Goal: Task Accomplishment & Management: Manage account settings

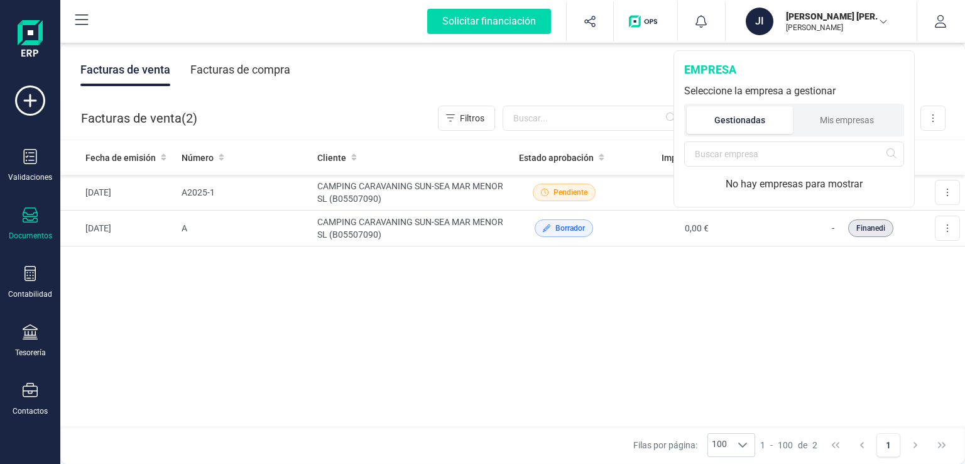
click at [908, 340] on div "Fecha de emisión Número Cliente Estado aprobación Importe Estado cobro Origen […" at bounding box center [512, 283] width 905 height 287
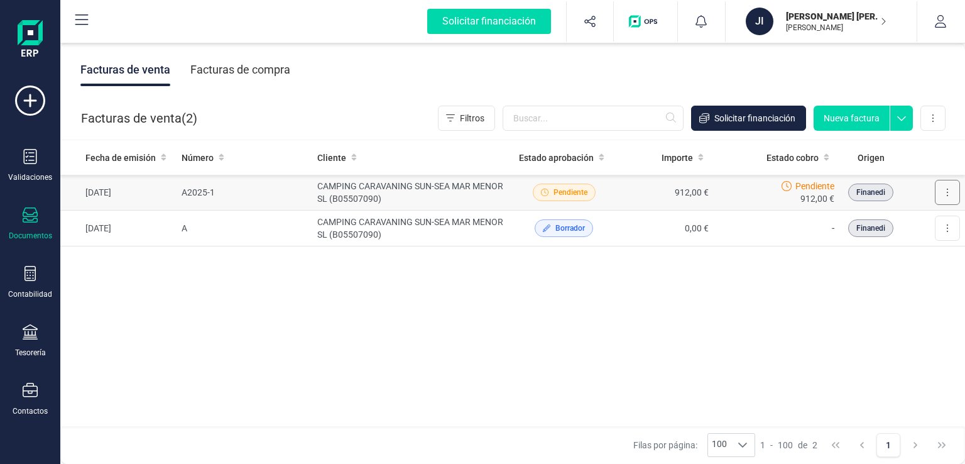
click at [952, 193] on button at bounding box center [947, 192] width 25 height 25
click at [354, 199] on td "CAMPING CARAVANING SUN-SEA MAR MENOR SL (B05507090)" at bounding box center [413, 193] width 202 height 36
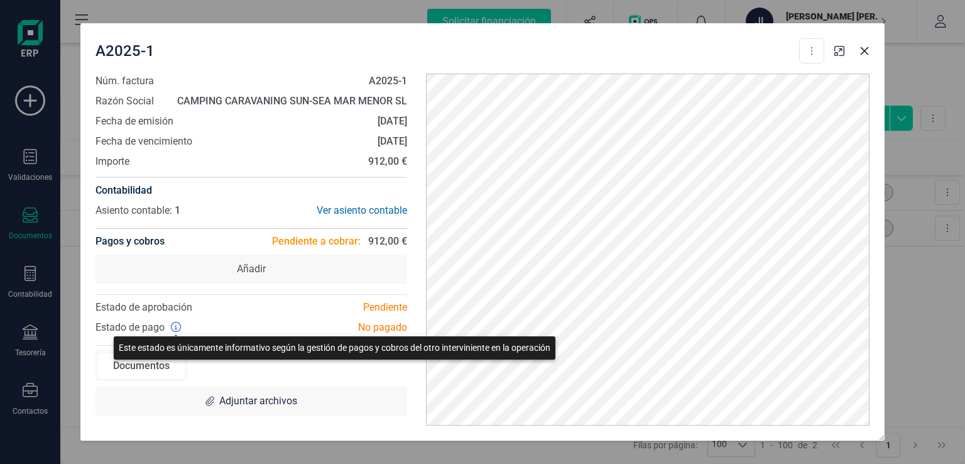
click at [172, 327] on icon at bounding box center [176, 327] width 10 height 10
click at [178, 327] on icon at bounding box center [176, 327] width 10 height 10
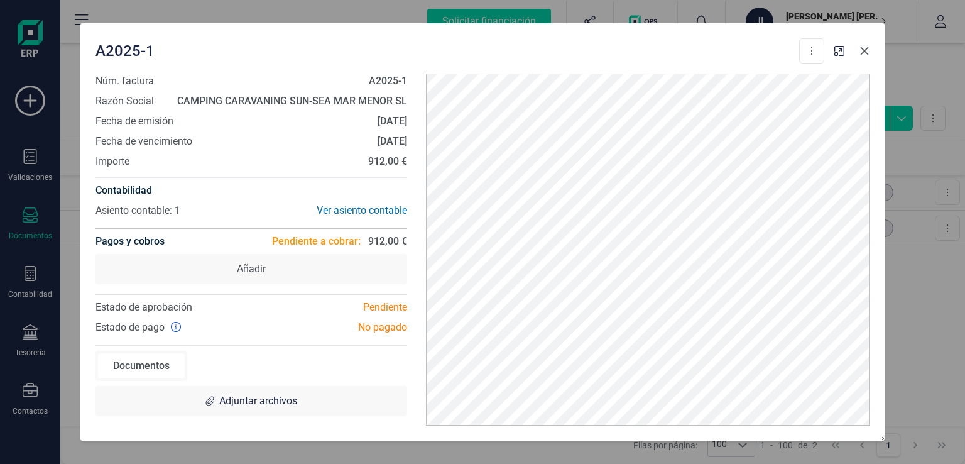
click at [864, 48] on icon "Close" at bounding box center [864, 51] width 10 height 10
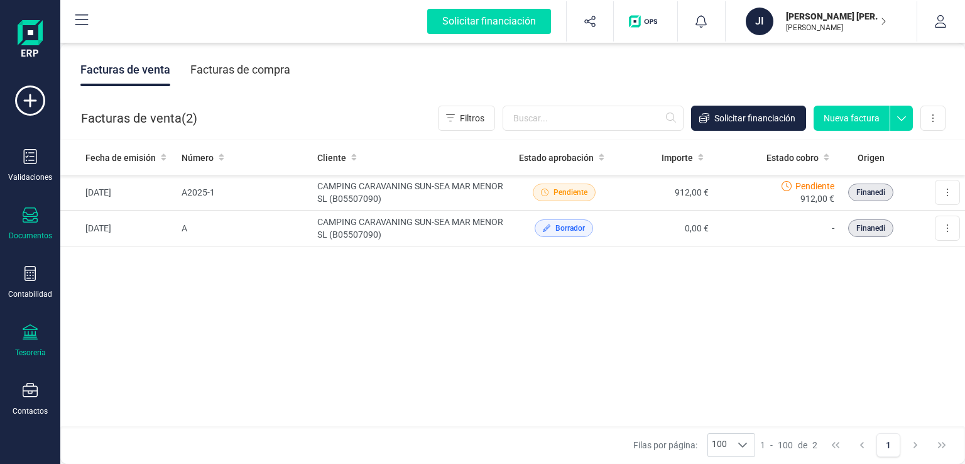
click at [20, 342] on div "Tesorería" at bounding box center [30, 340] width 50 height 33
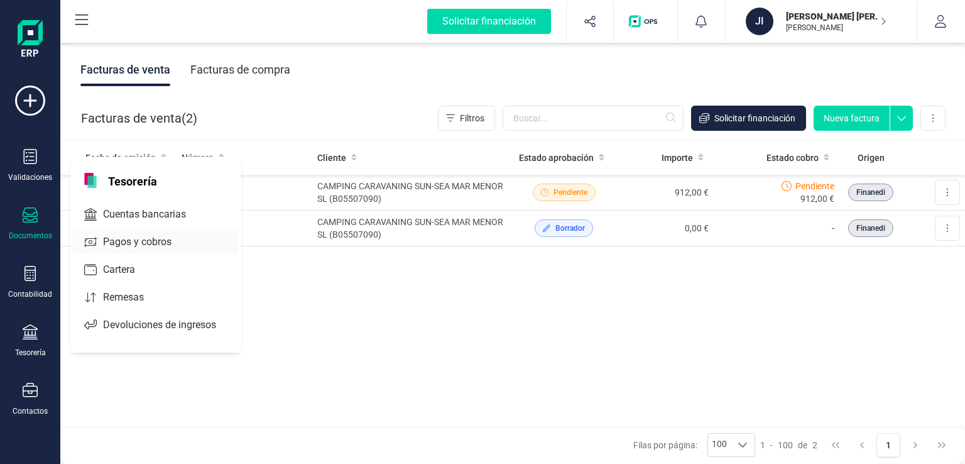
click at [136, 249] on div "Pagos y cobros" at bounding box center [156, 241] width 166 height 25
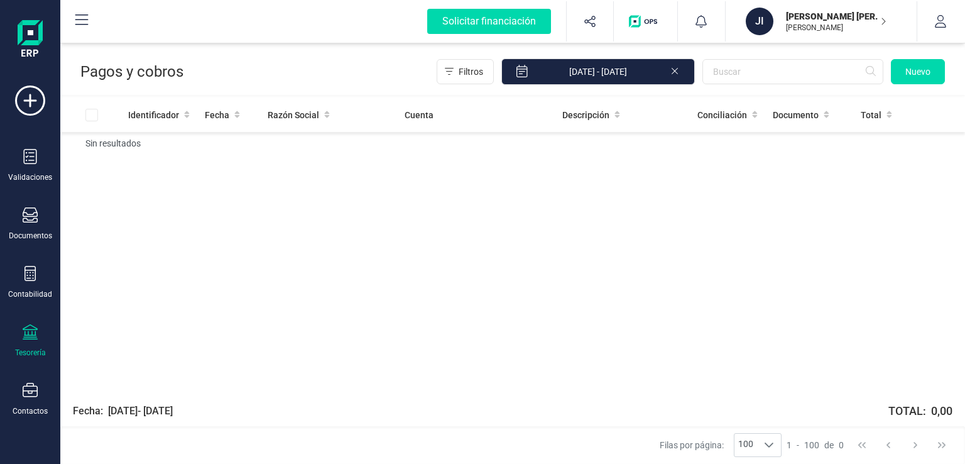
drag, startPoint x: 565, startPoint y: 252, endPoint x: 615, endPoint y: 216, distance: 61.2
click at [566, 252] on div "Identificador Fecha Razón Social Cuenta Descripción Conciliación Documento Tota…" at bounding box center [512, 244] width 905 height 295
click at [454, 72] on icon "Filtros" at bounding box center [449, 72] width 9 height 10
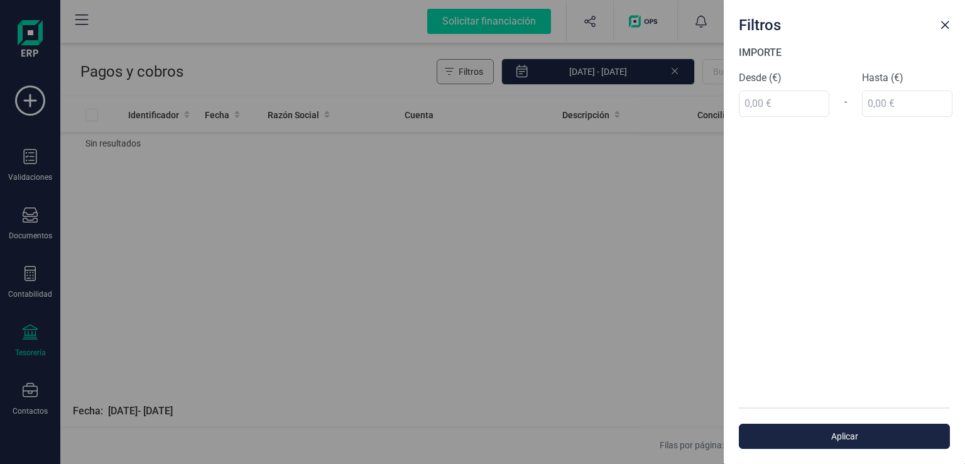
click at [465, 72] on div "Filtros IMPORTE Desde (€) - Hasta (€) Aplicar" at bounding box center [482, 232] width 965 height 464
click at [947, 26] on span "Close" at bounding box center [945, 25] width 10 height 10
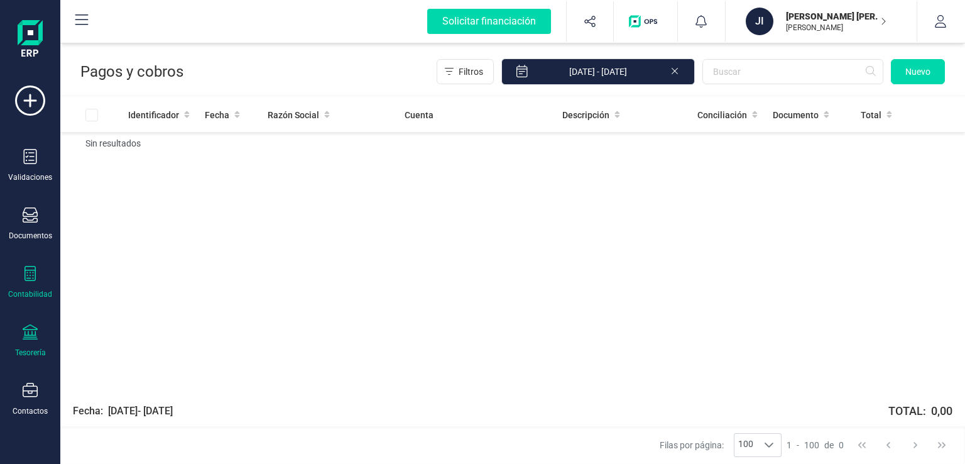
click at [33, 289] on div "Contabilidad" at bounding box center [30, 294] width 44 height 10
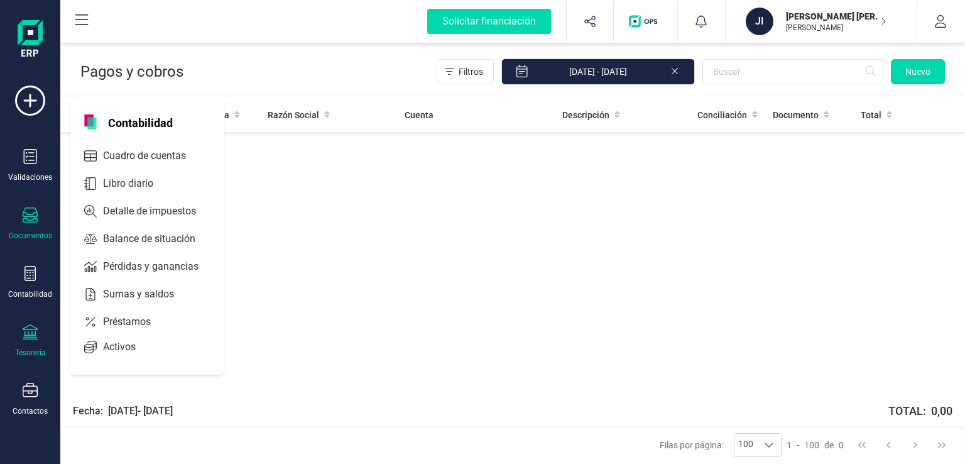
click at [35, 219] on icon at bounding box center [30, 214] width 15 height 15
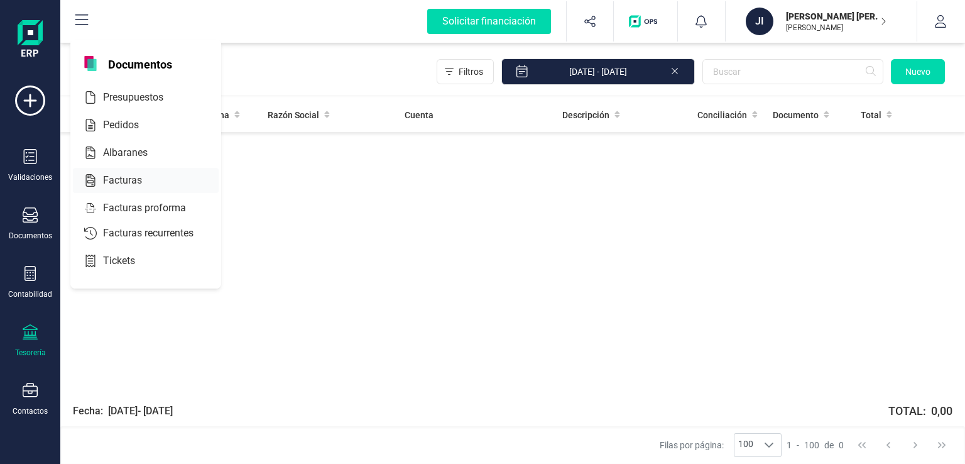
click at [136, 178] on span "Facturas" at bounding box center [131, 180] width 67 height 15
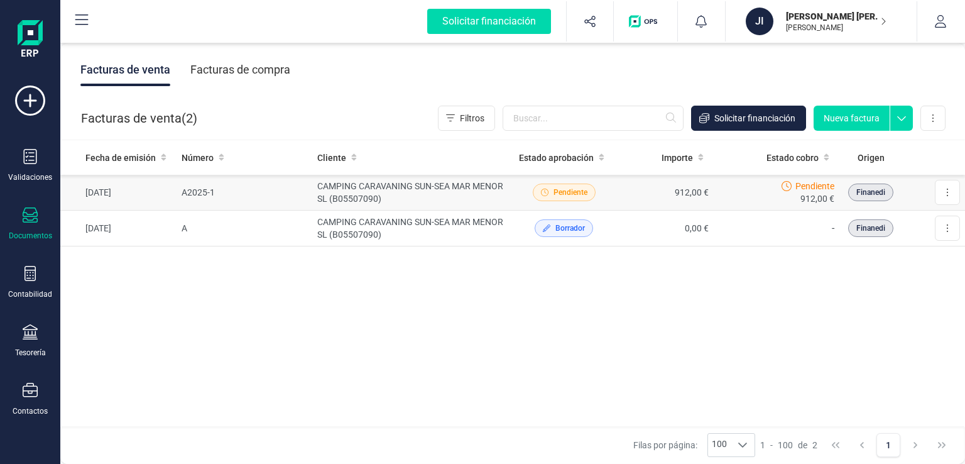
click at [168, 193] on td "[DATE]" at bounding box center [118, 193] width 116 height 36
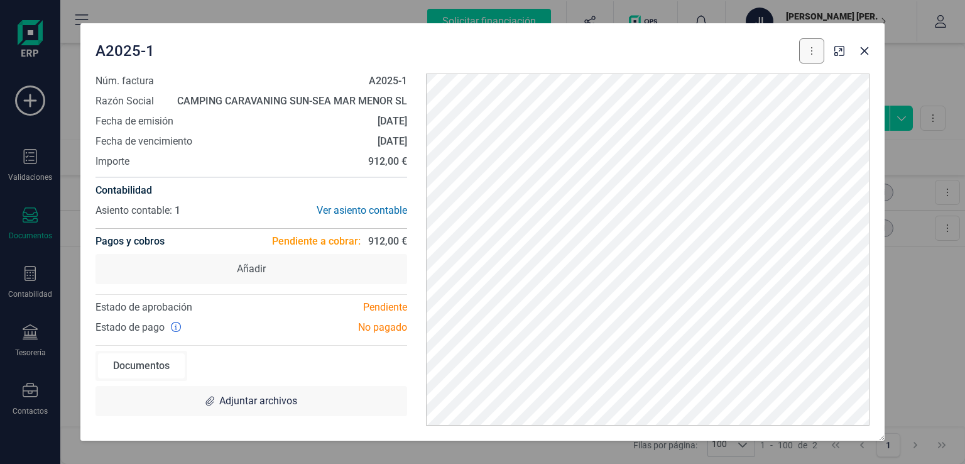
click at [812, 53] on icon at bounding box center [811, 51] width 1 height 8
click at [760, 129] on span "Marcar como cobrada" at bounding box center [757, 133] width 87 height 13
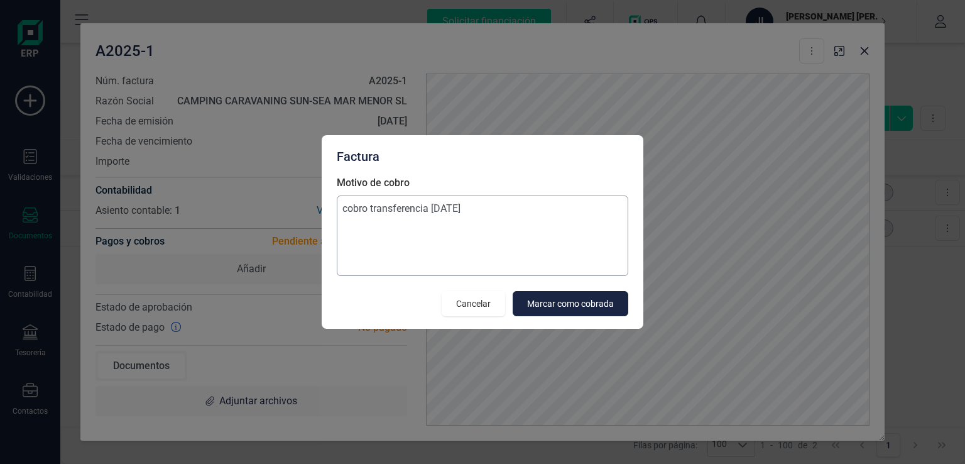
type textarea "cobro transferencia [DATE]"
click at [567, 307] on span "Marcar como cobrada" at bounding box center [570, 303] width 87 height 13
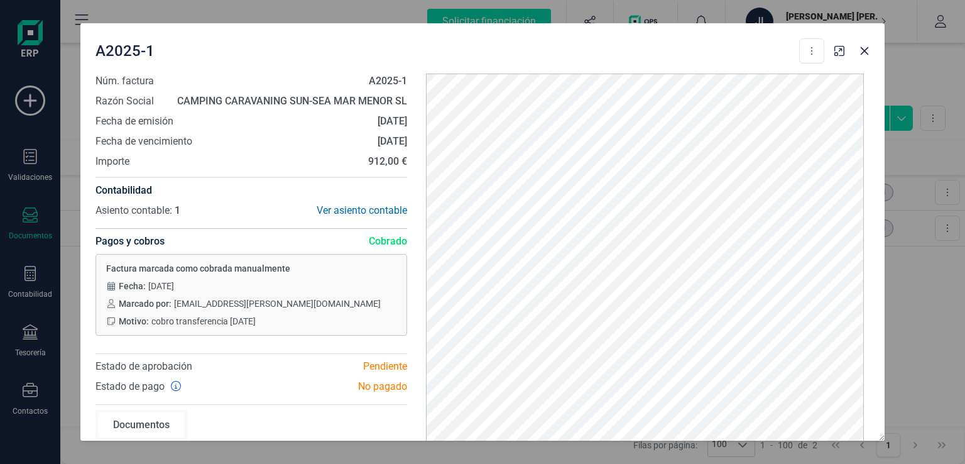
click at [366, 381] on div "No pagado" at bounding box center [333, 386] width 165 height 15
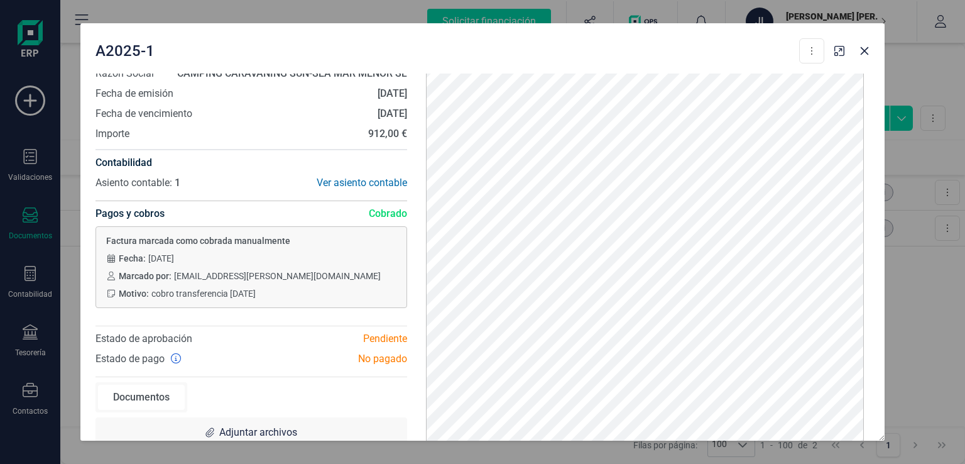
scroll to position [43, 0]
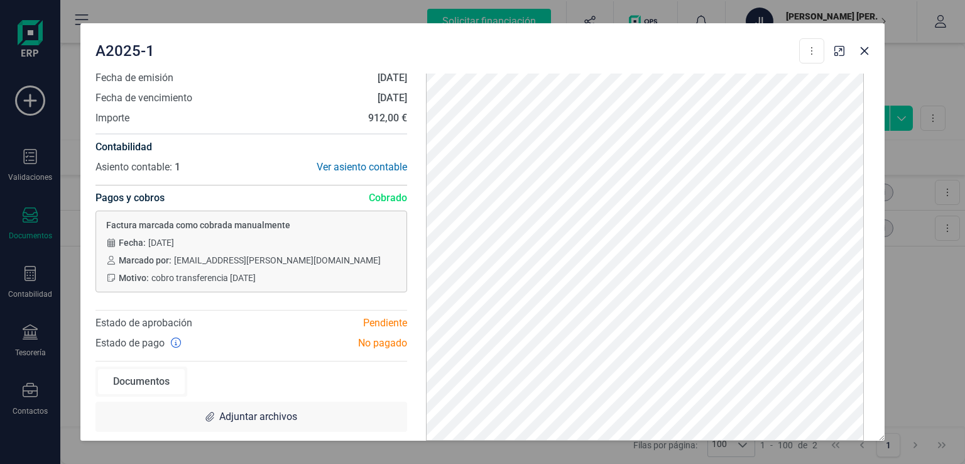
click at [151, 340] on span "Estado de pago" at bounding box center [129, 342] width 69 height 15
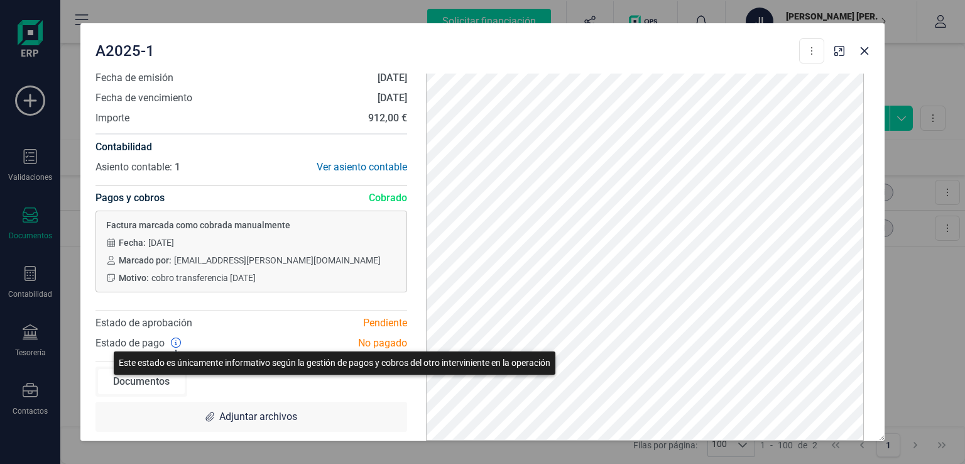
click at [173, 342] on icon at bounding box center [176, 342] width 10 height 10
